Goal: Task Accomplishment & Management: Use online tool/utility

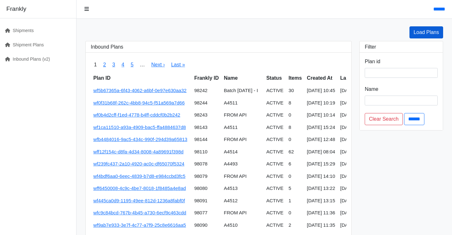
click at [433, 32] on link "Load Plans" at bounding box center [427, 32] width 34 height 12
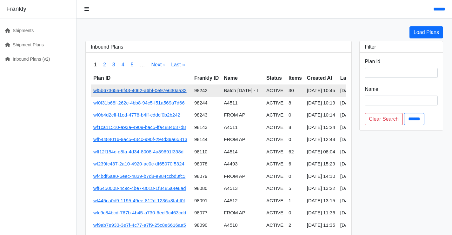
click at [165, 91] on link "wf5b67365a-6f43-4062-a6bf-0e97e630aa32" at bounding box center [139, 90] width 93 height 5
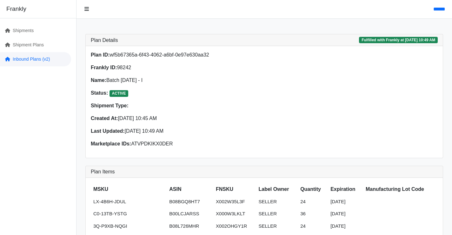
click at [51, 61] on link "Inbound Plans (v2)" at bounding box center [35, 59] width 71 height 14
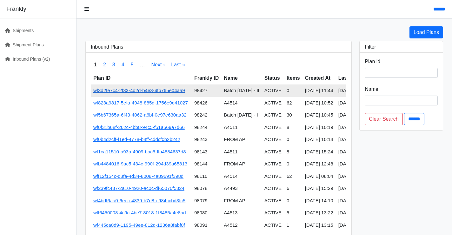
click at [174, 90] on link "wf3d2fe7c4-2f33-4d2d-b4e3-4fb765e04aa9" at bounding box center [139, 90] width 92 height 5
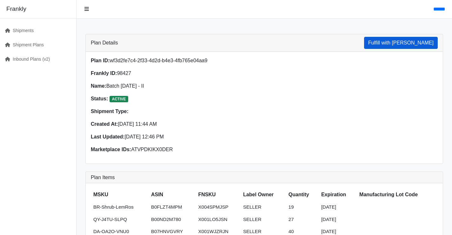
click at [396, 47] on button "Fulfill with Frankly" at bounding box center [401, 43] width 74 height 12
